Goal: Transaction & Acquisition: Purchase product/service

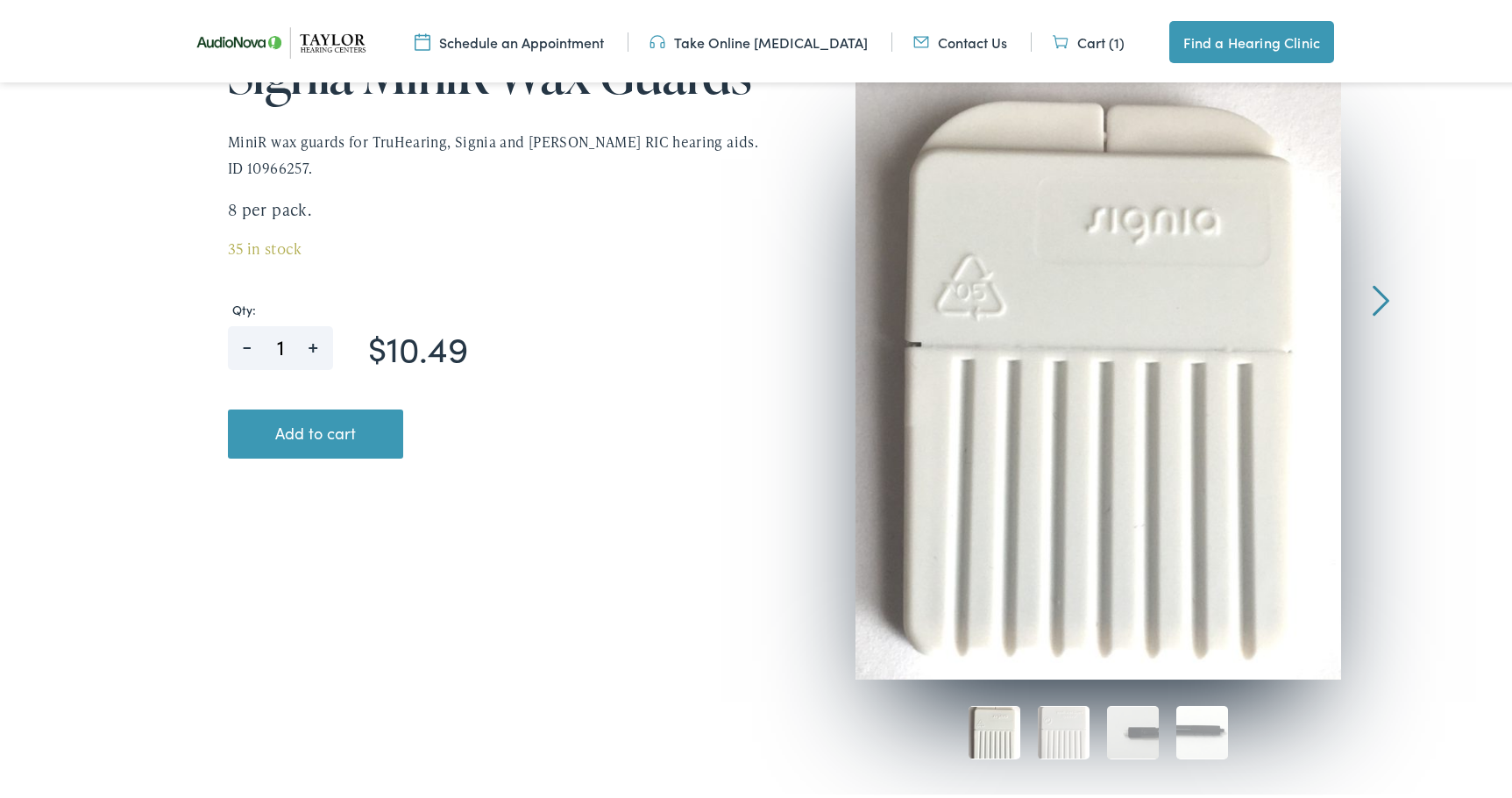
click at [1372, 303] on div at bounding box center [1380, 191] width 16 height 255
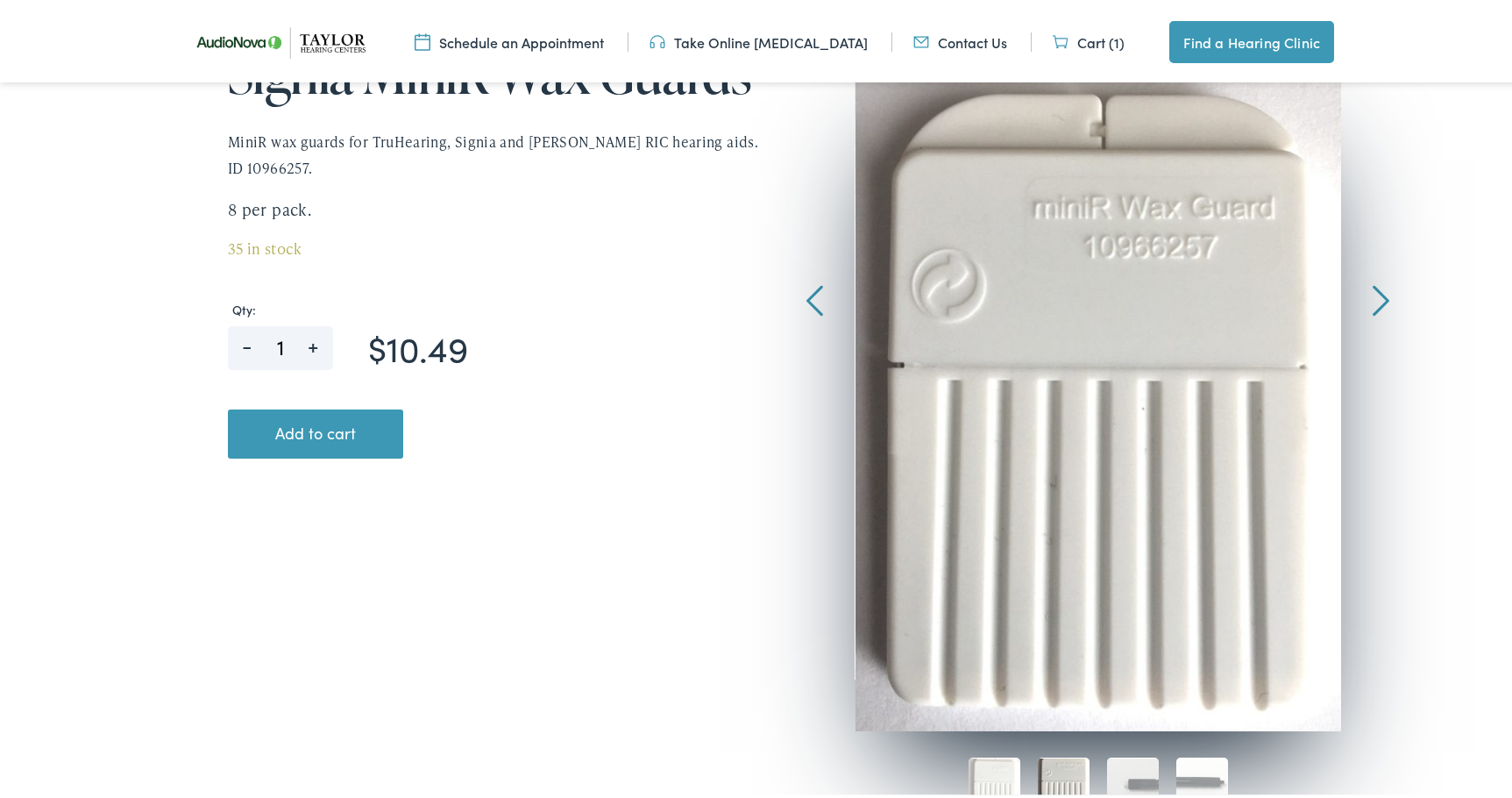
click at [1381, 296] on div at bounding box center [1380, 191] width 16 height 255
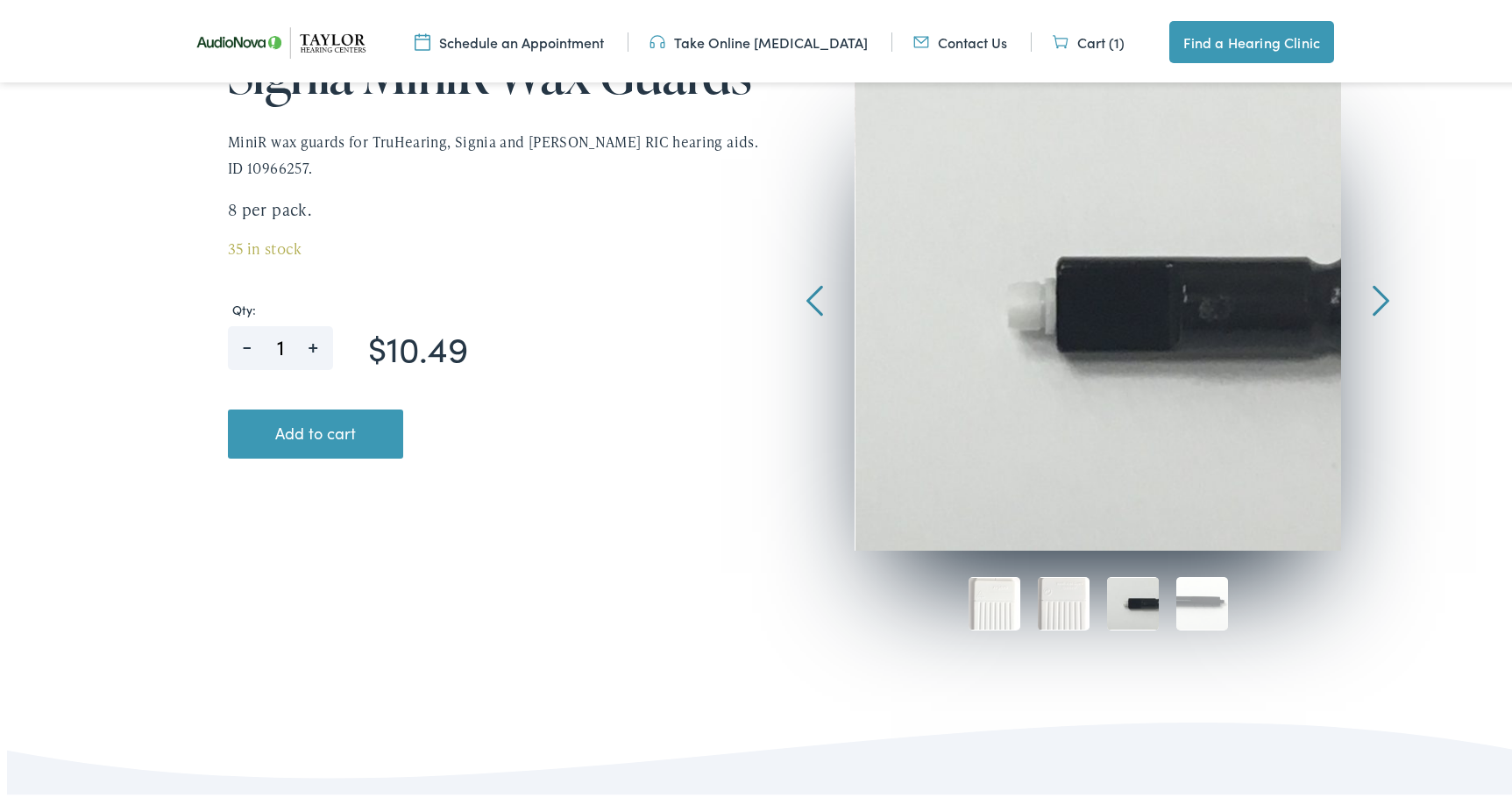
click at [1372, 295] on div at bounding box center [1380, 191] width 16 height 255
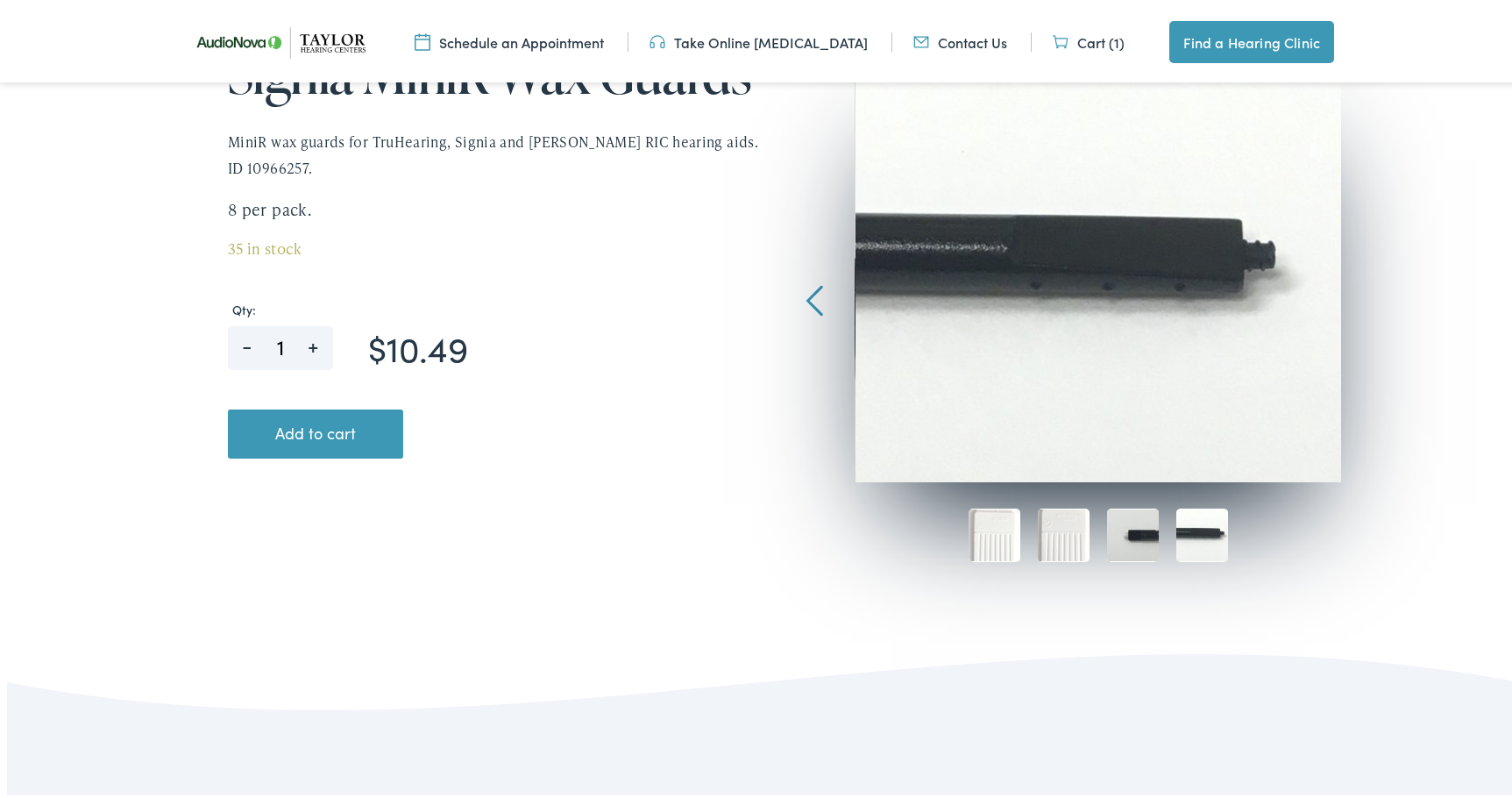
click at [1127, 539] on img at bounding box center [1132, 531] width 51 height 53
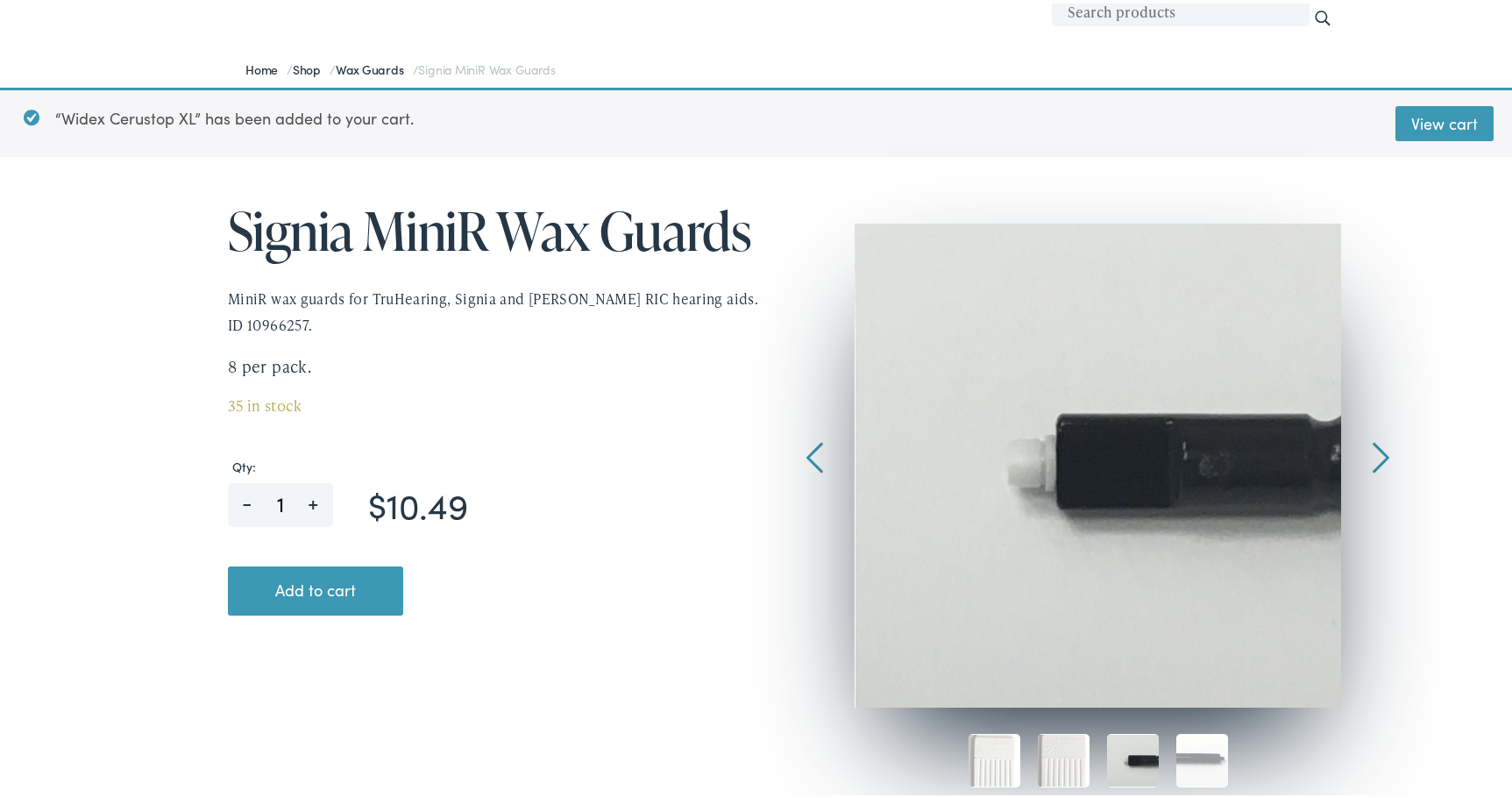
scroll to position [175, 0]
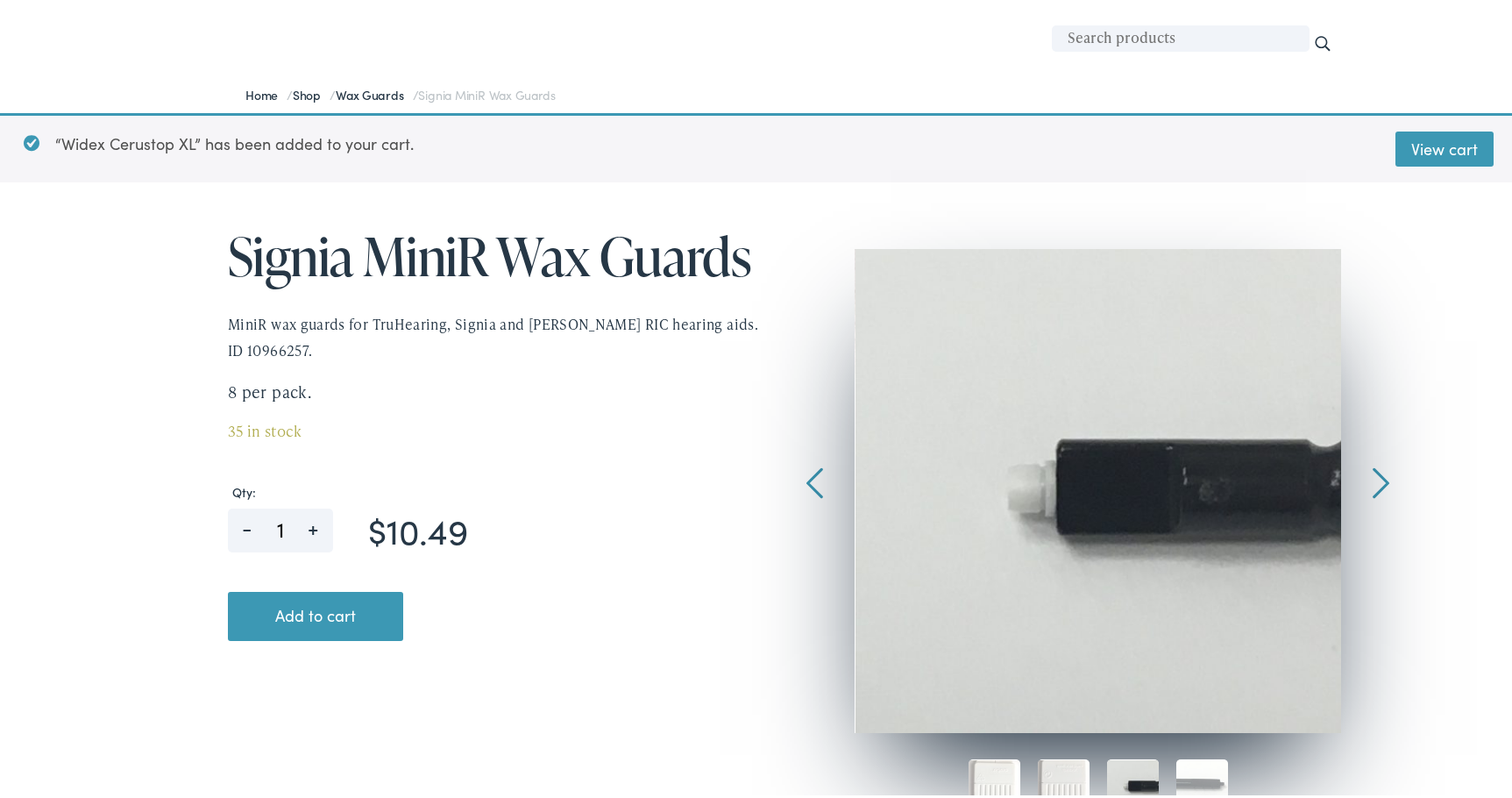
click at [1381, 487] on div at bounding box center [1380, 373] width 16 height 255
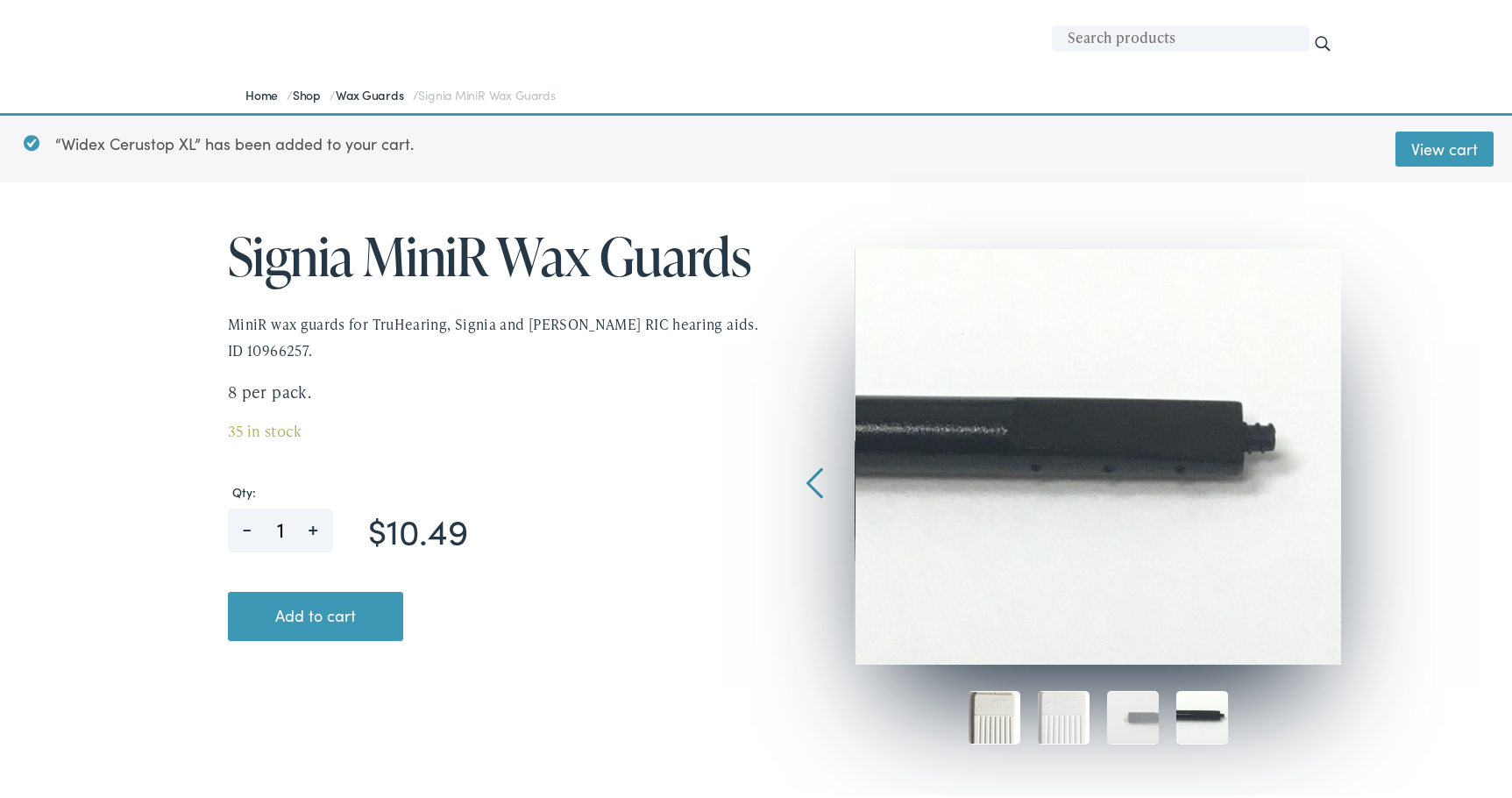
click at [1003, 725] on img at bounding box center [994, 714] width 51 height 53
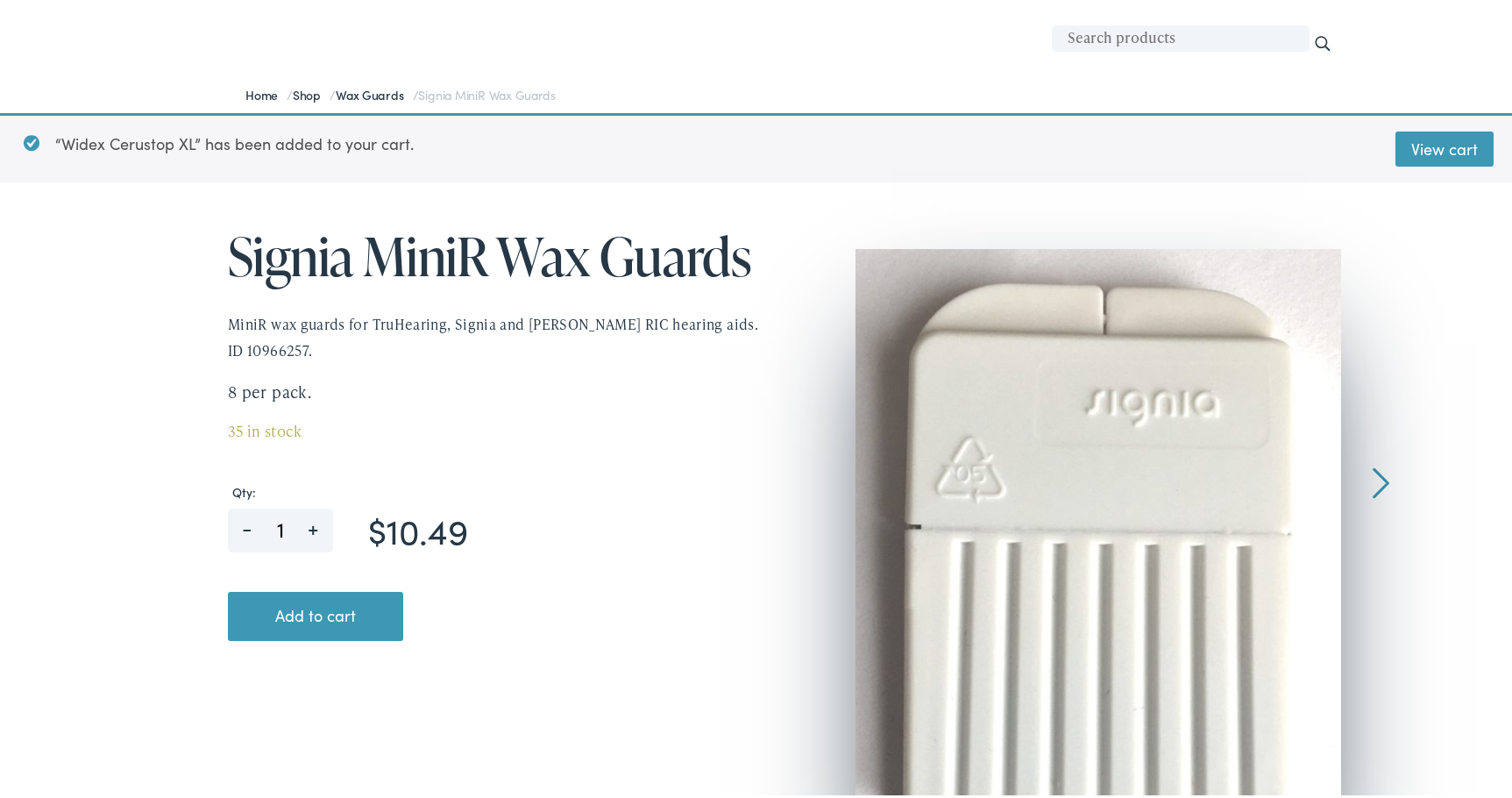
click at [1372, 495] on div at bounding box center [1380, 373] width 16 height 255
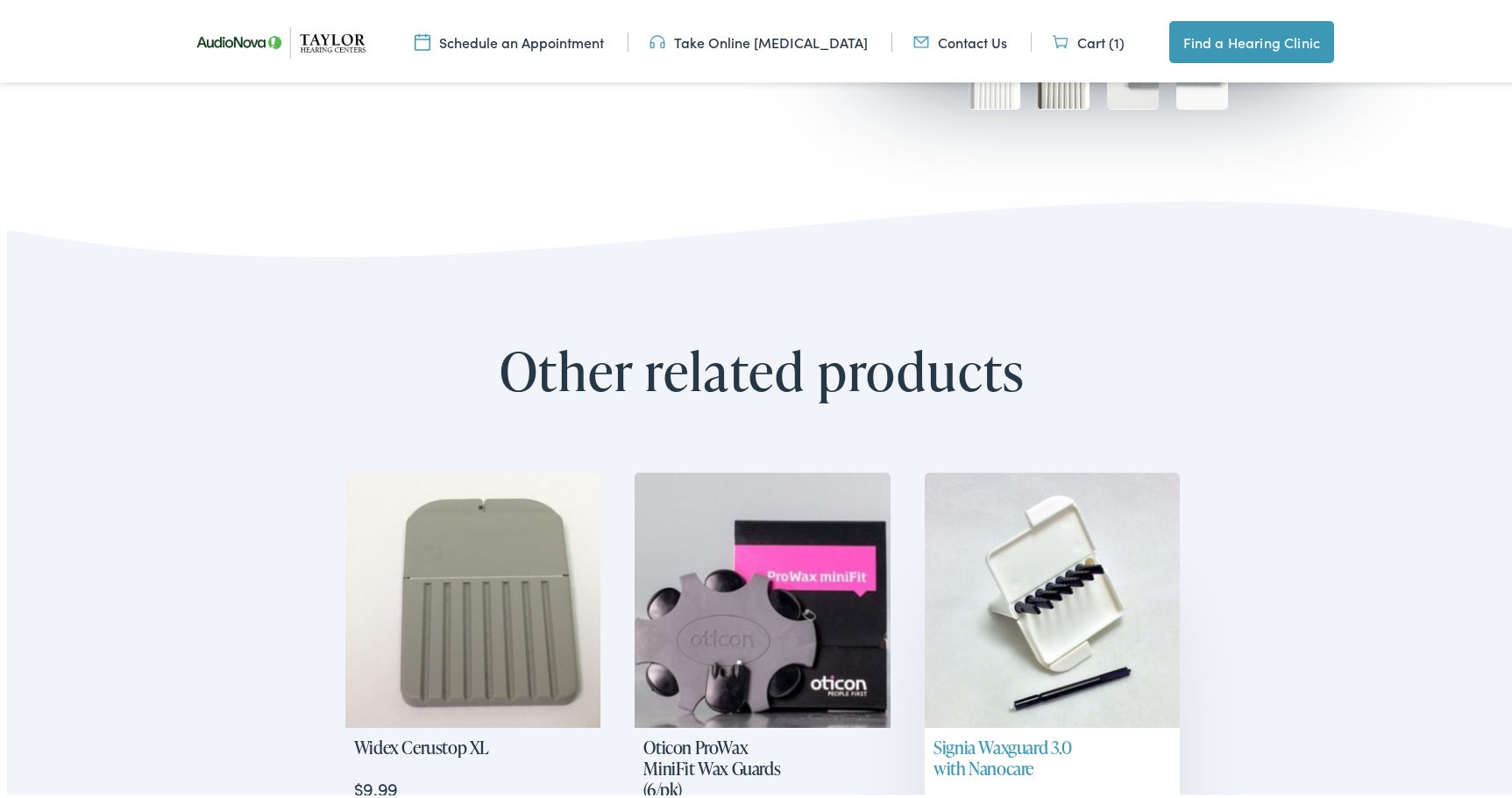
scroll to position [1139, 0]
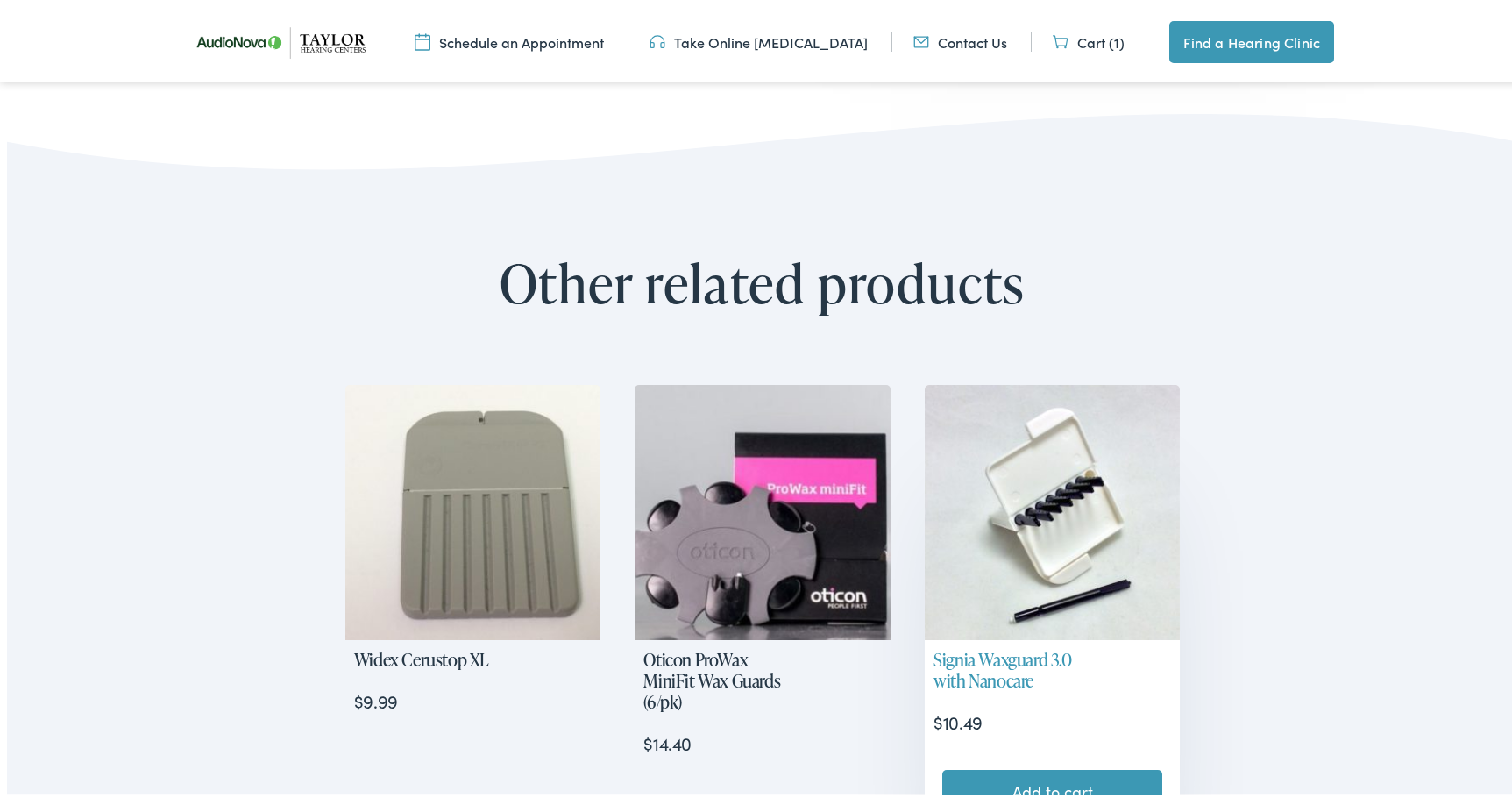
click at [1043, 656] on h2 "Signia Waxguard 3.0 with Nanocare" at bounding box center [1007, 666] width 167 height 60
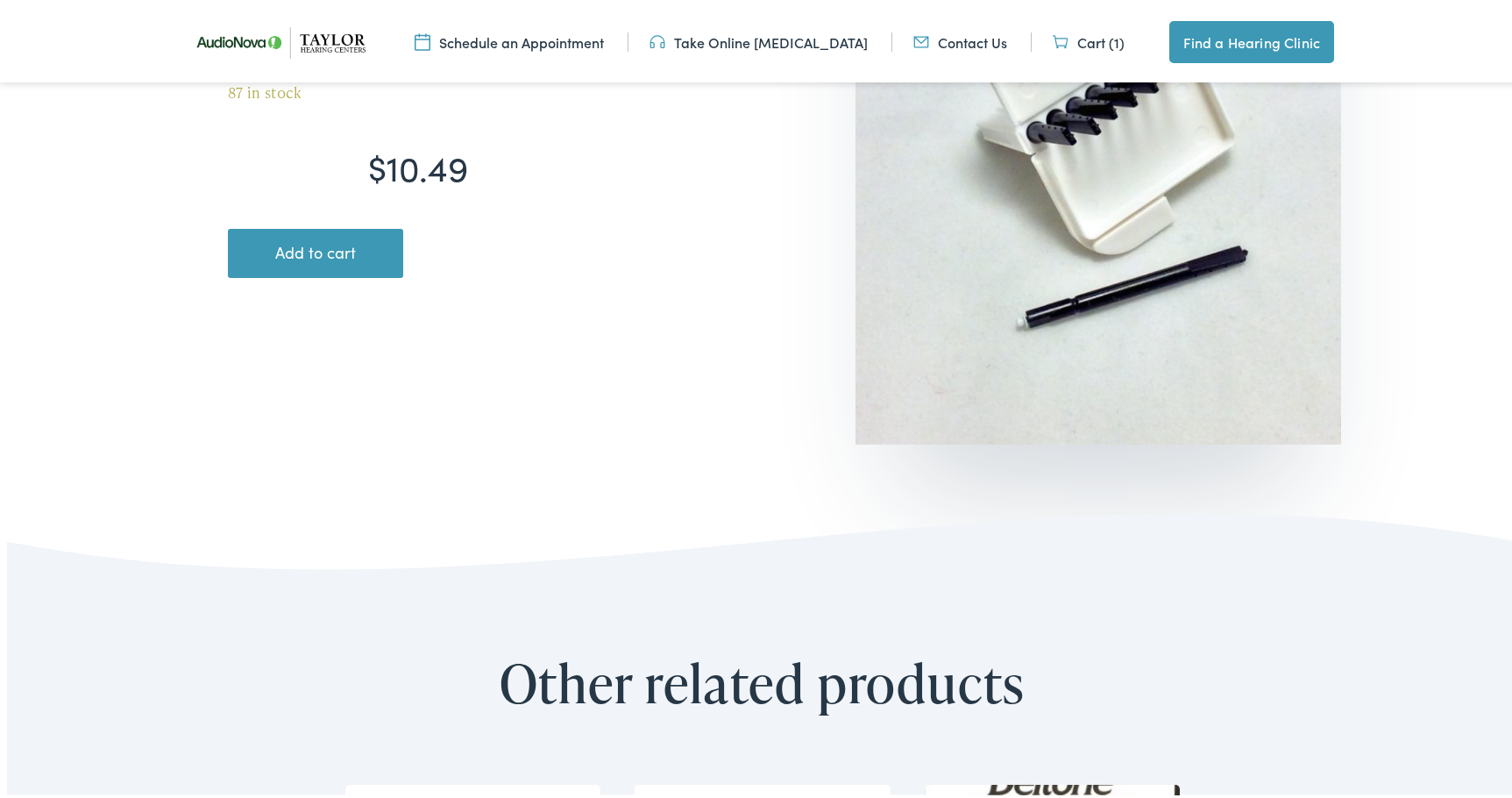
scroll to position [526, 0]
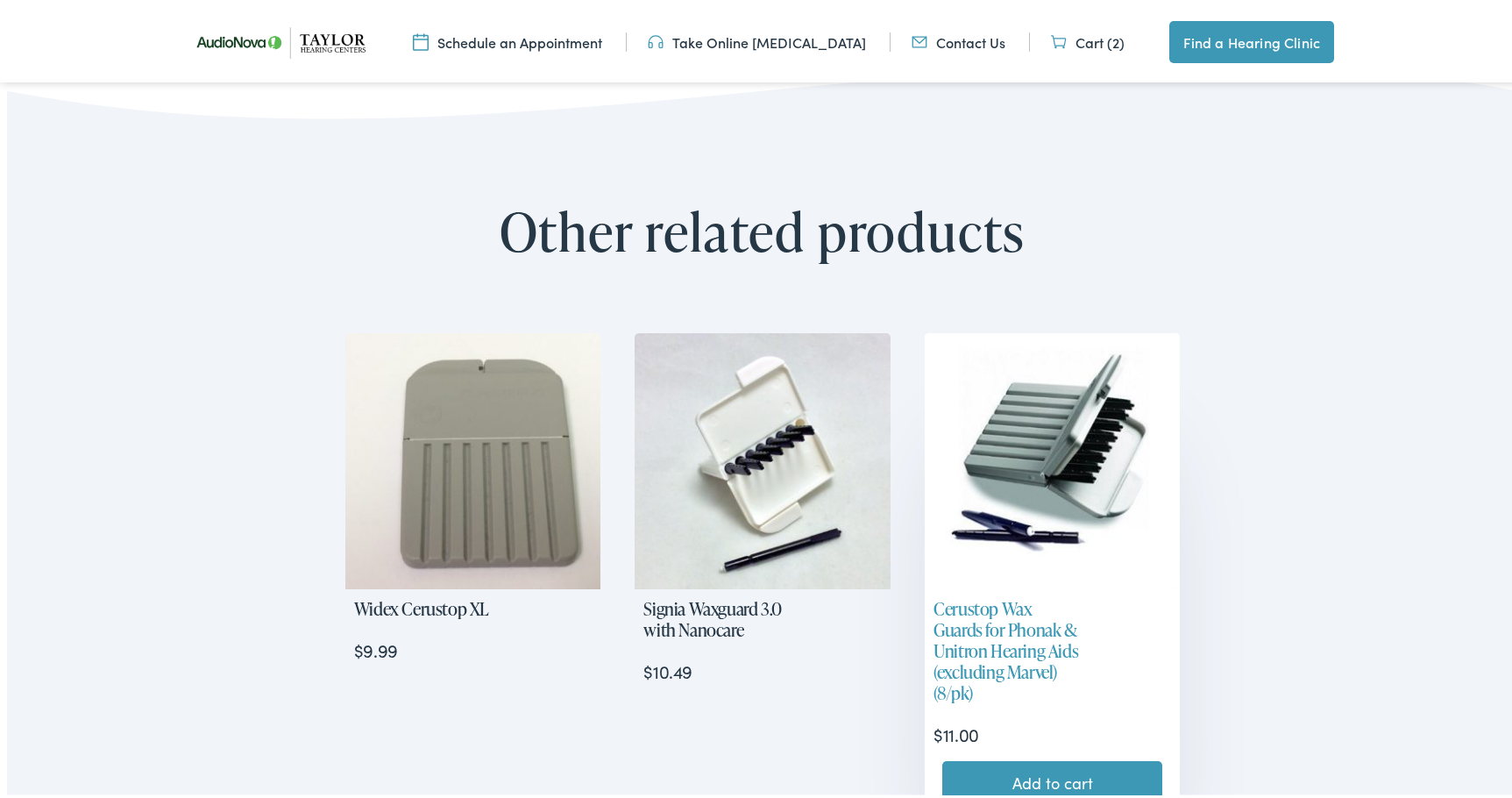
click at [1024, 677] on h2 "Cerustop Wax Guards for Phonak & Unitron Hearing Aids (excluding Marvel) (8/pk)" at bounding box center [1007, 646] width 167 height 123
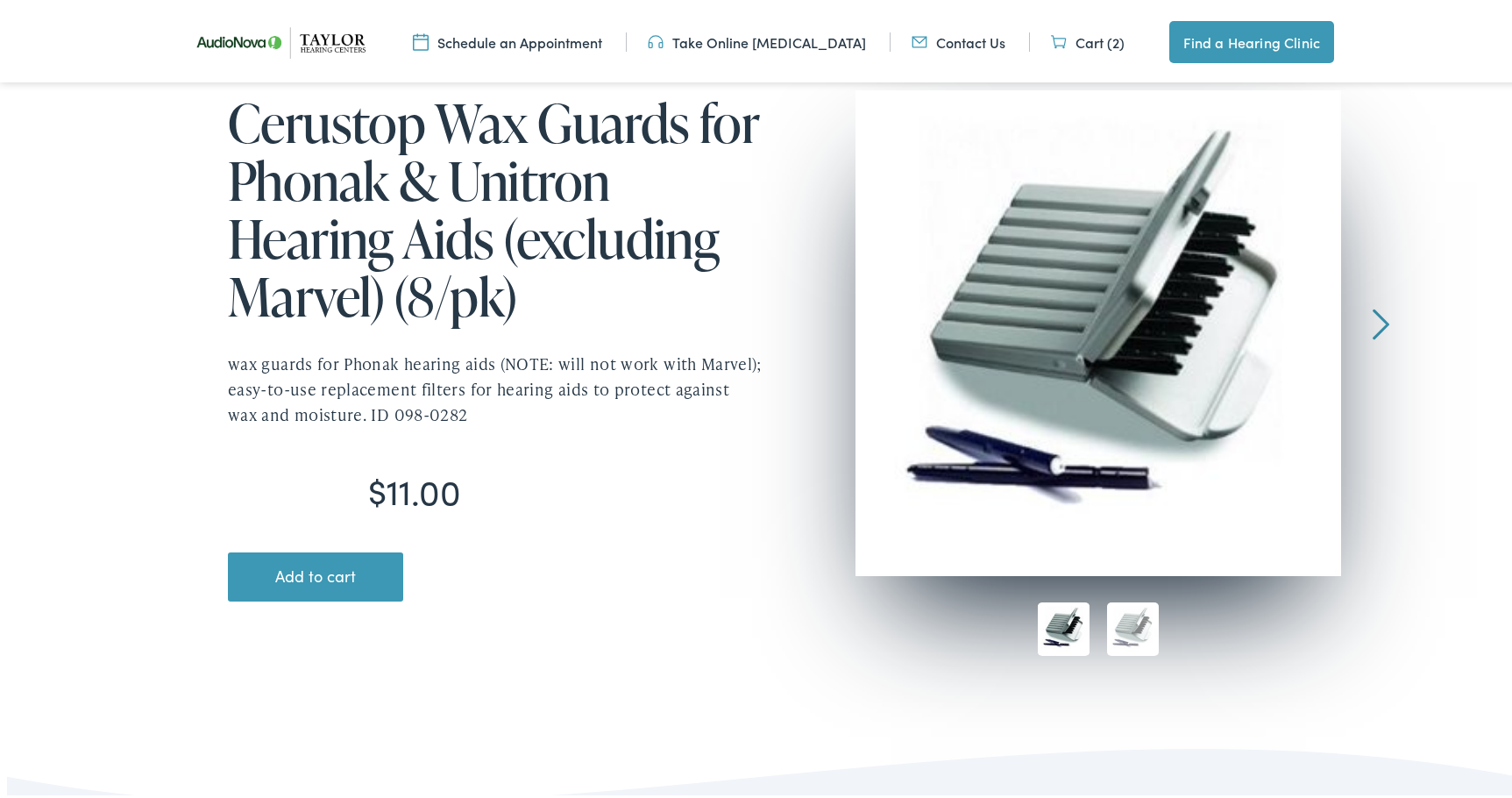
scroll to position [263, 0]
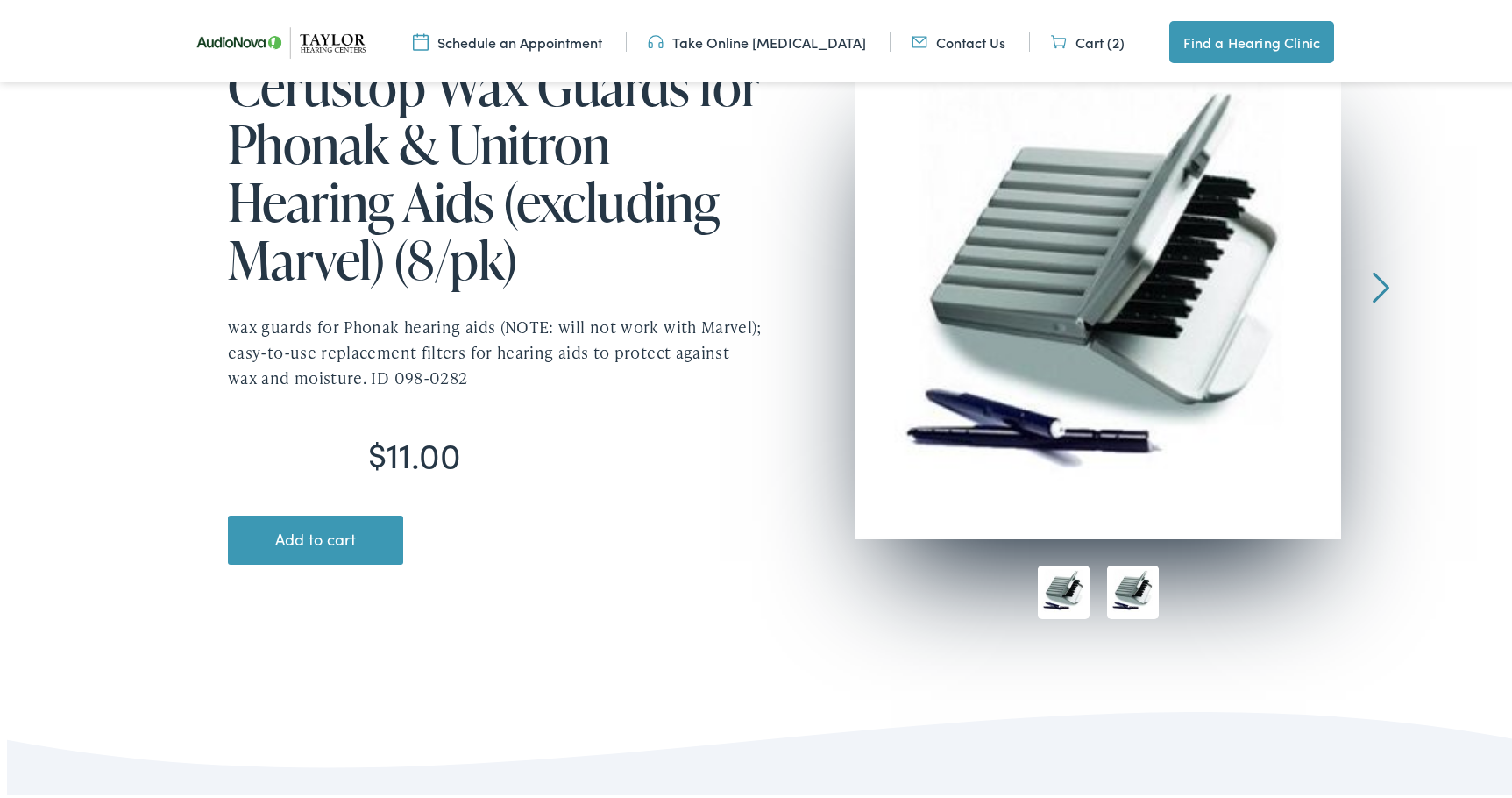
click at [1133, 593] on img at bounding box center [1132, 588] width 51 height 53
click at [1073, 574] on img at bounding box center [1062, 588] width 51 height 53
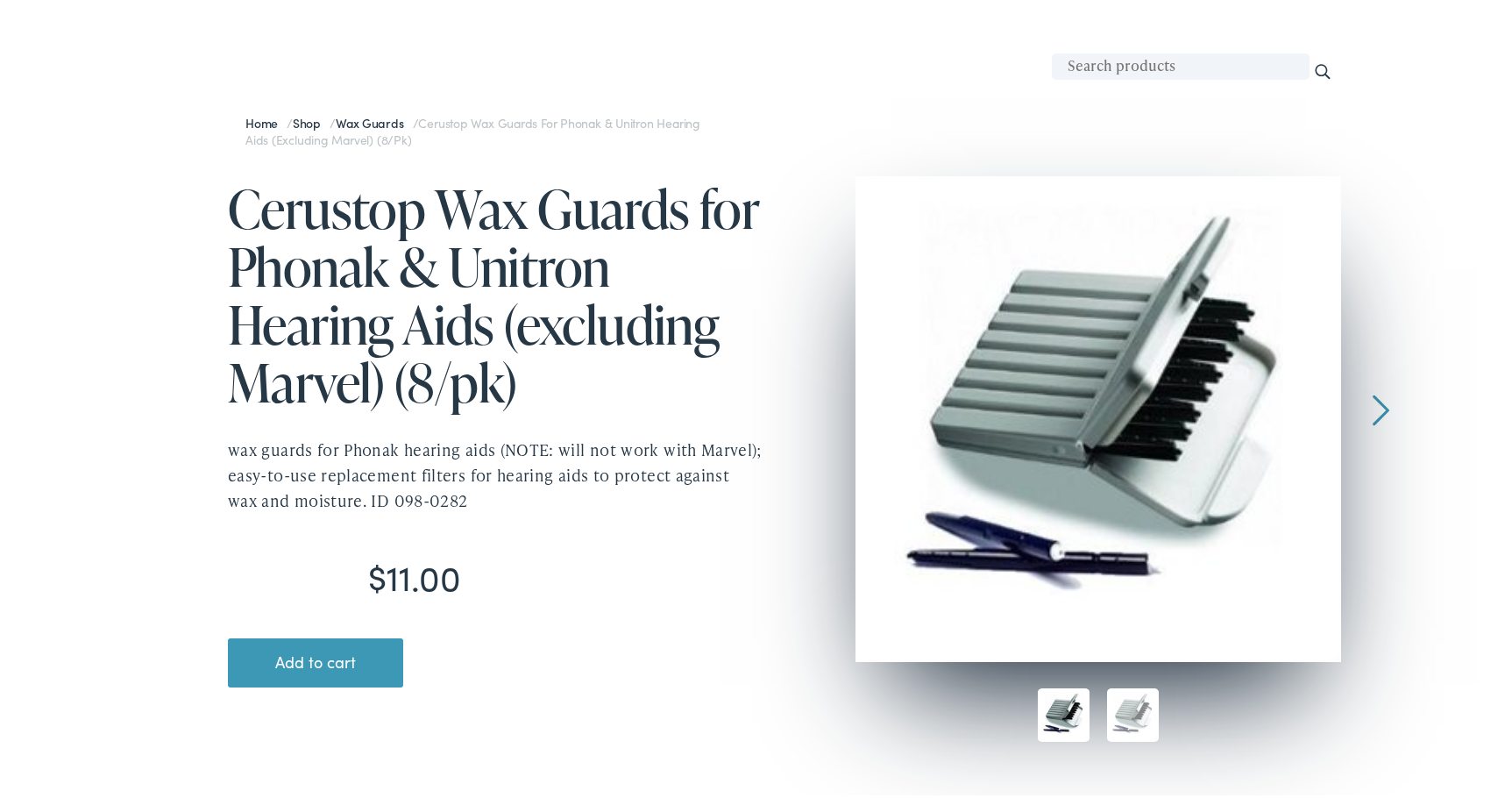
scroll to position [175, 0]
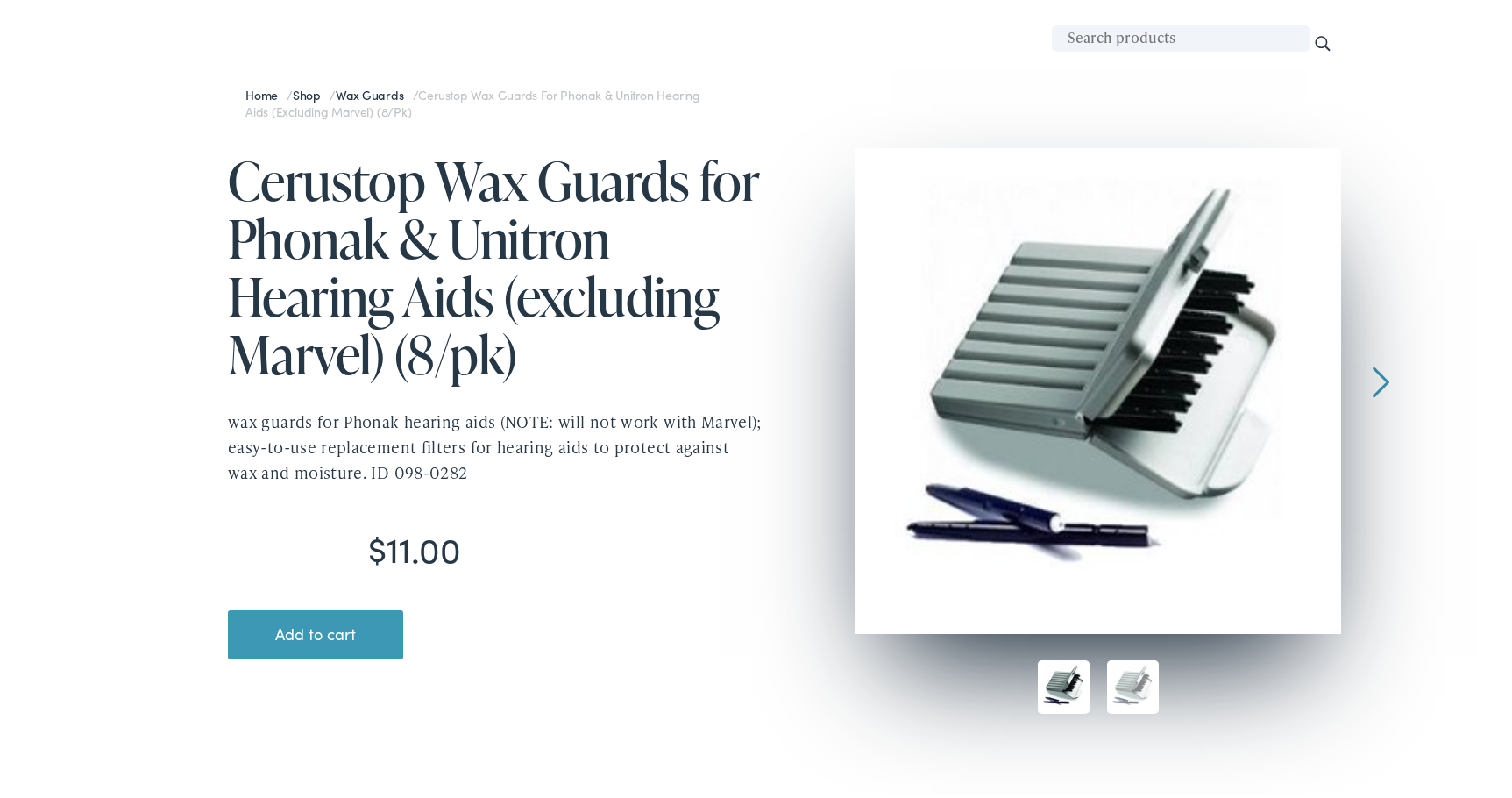
click at [1381, 389] on div at bounding box center [1380, 273] width 16 height 255
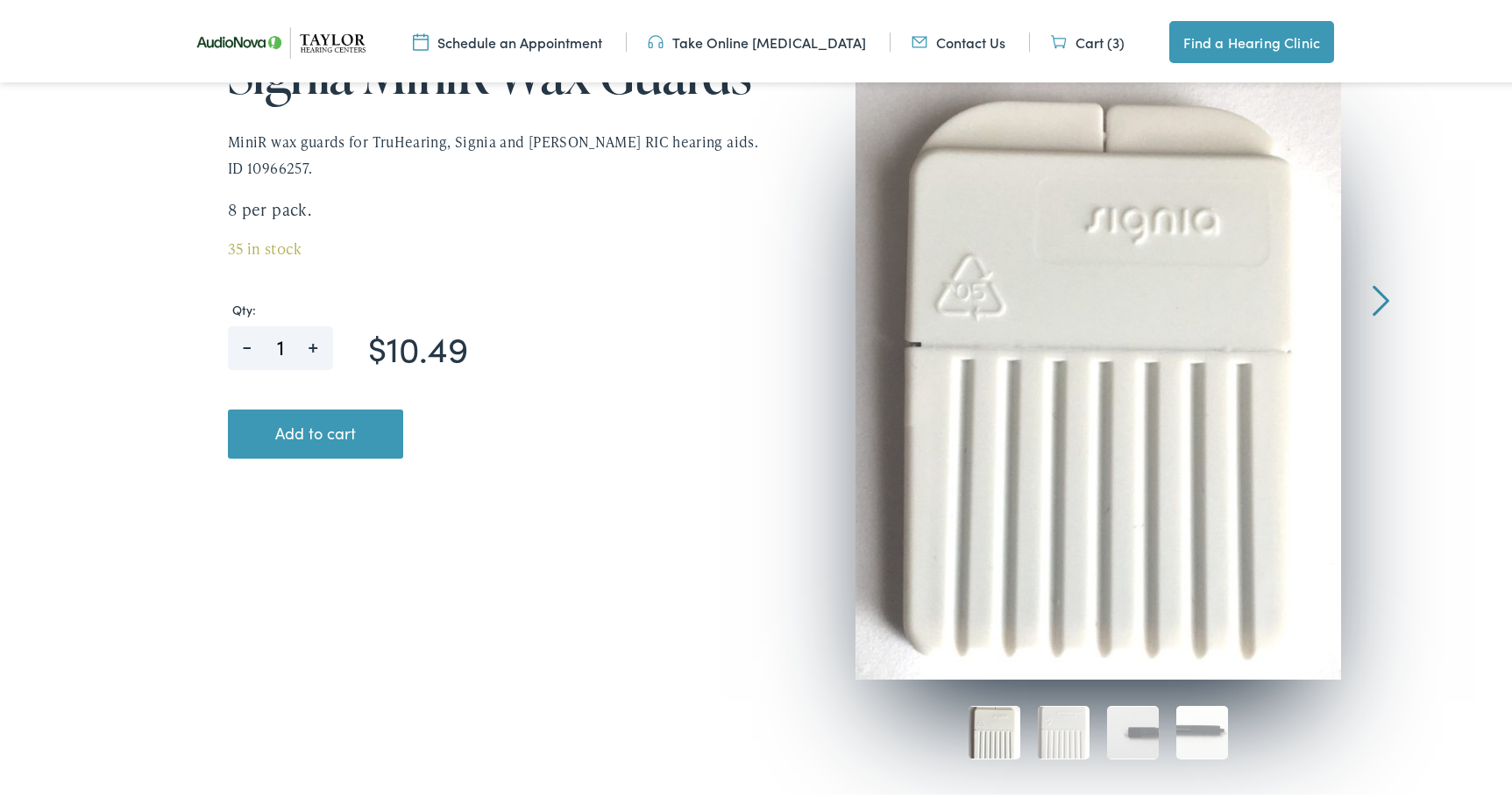
scroll to position [88, 0]
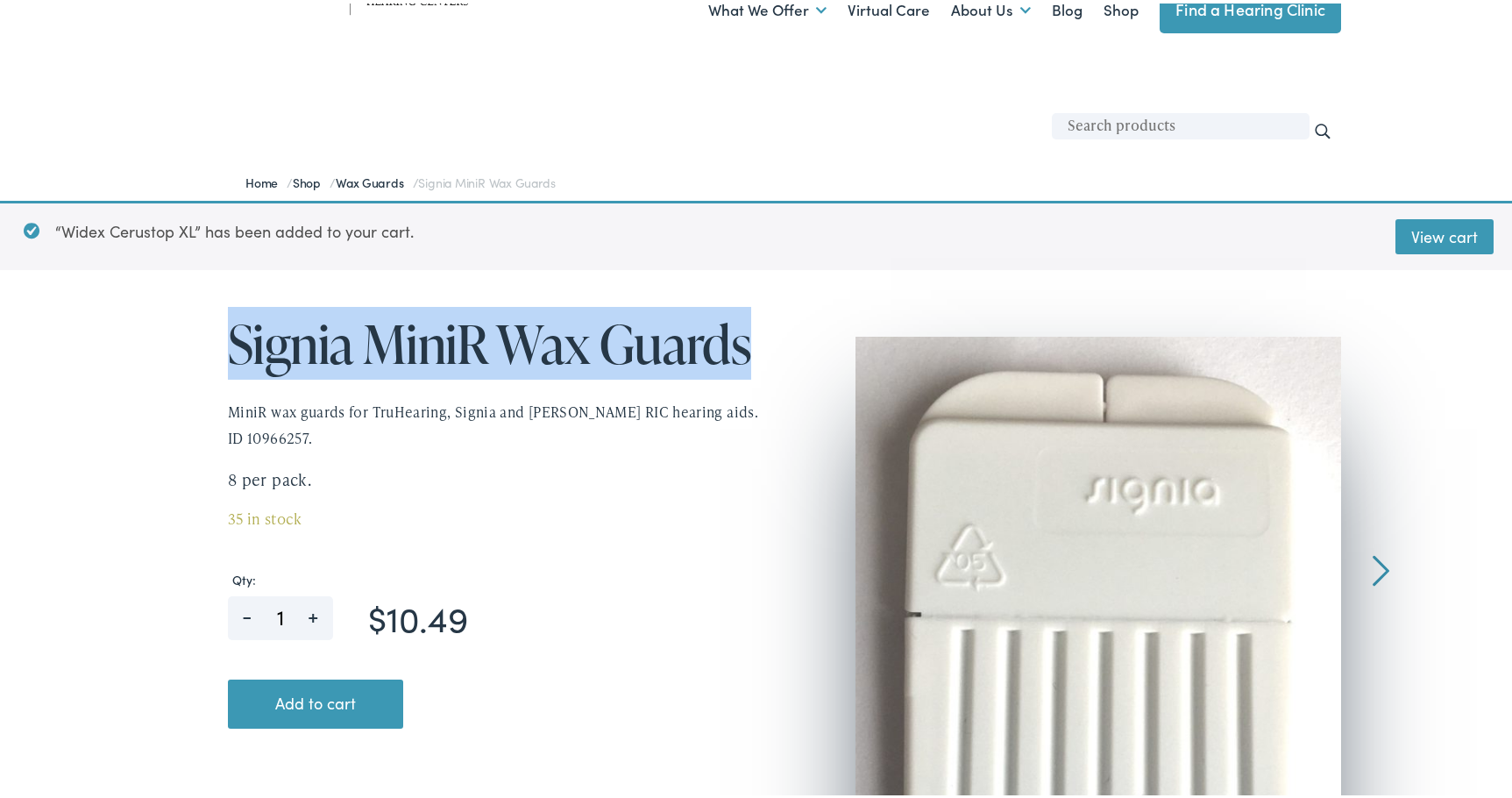
drag, startPoint x: 221, startPoint y: 327, endPoint x: 748, endPoint y: 333, distance: 527.0
click at [748, 333] on h1 "Signia MiniR Wax Guards" at bounding box center [495, 340] width 535 height 58
